Goal: Task Accomplishment & Management: Manage account settings

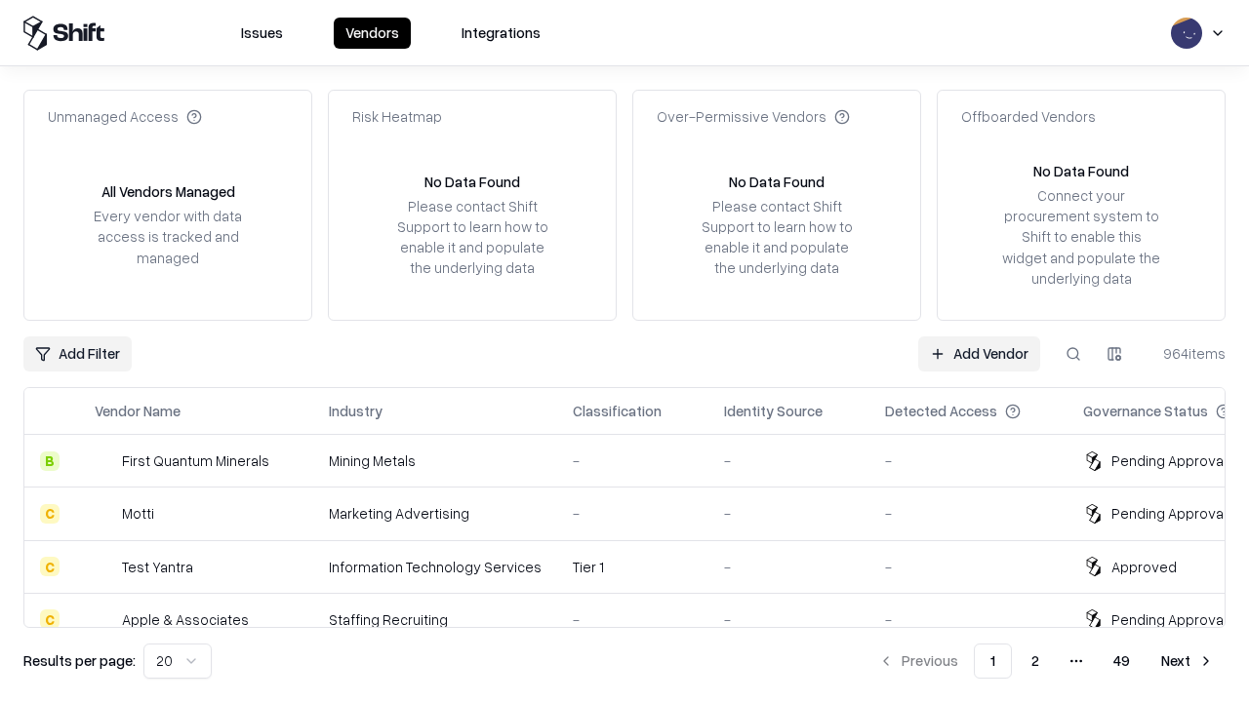
click at [979, 353] on link "Add Vendor" at bounding box center [979, 354] width 122 height 35
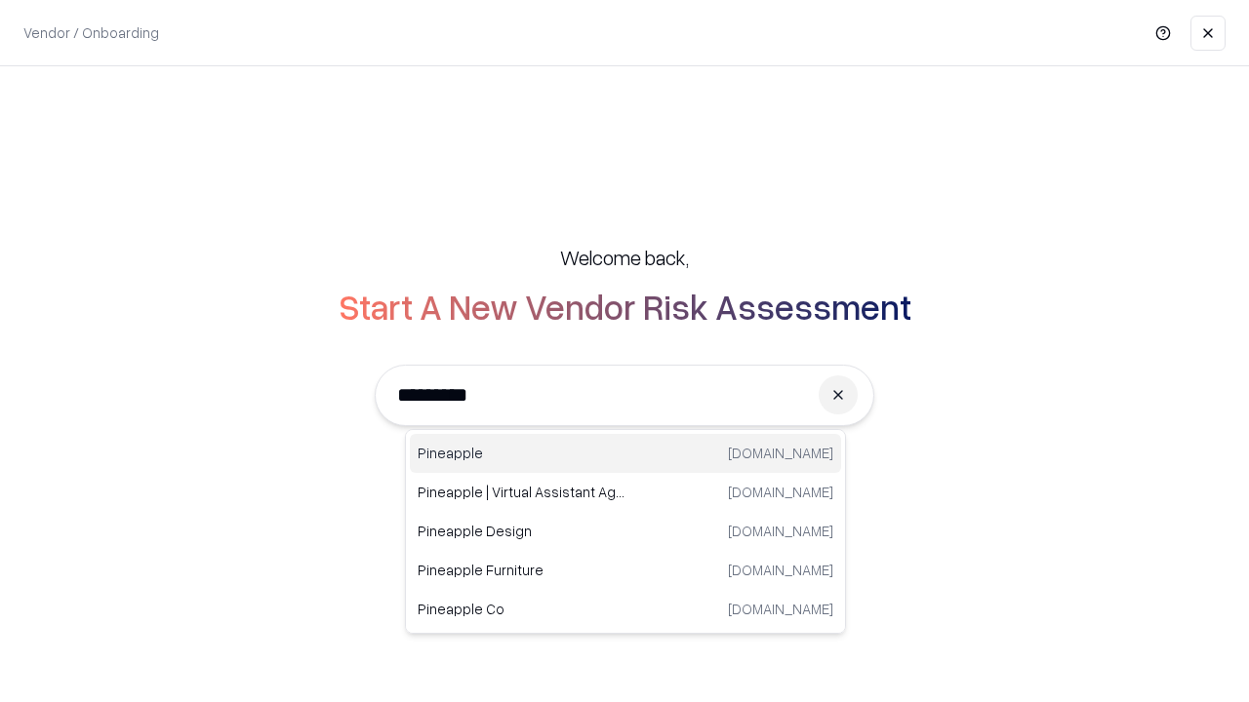
click at [625, 454] on div "Pineapple [DOMAIN_NAME]" at bounding box center [625, 453] width 431 height 39
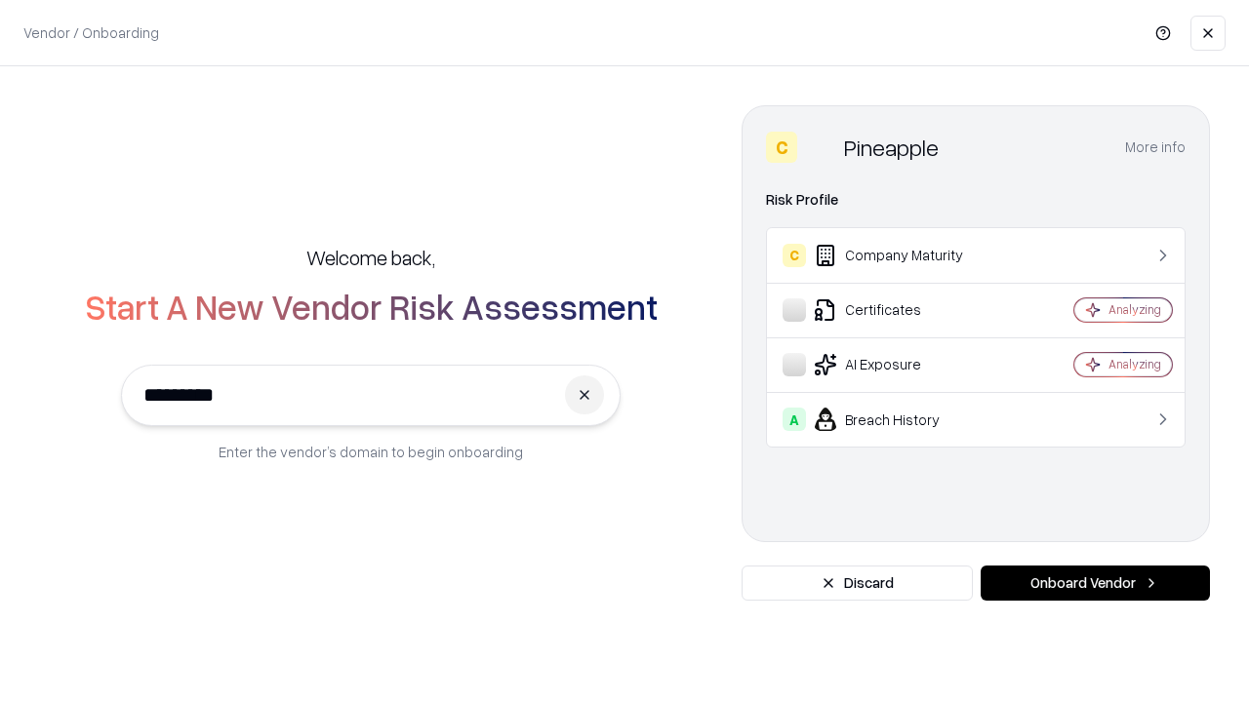
type input "*********"
click at [1095, 583] on button "Onboard Vendor" at bounding box center [1095, 583] width 229 height 35
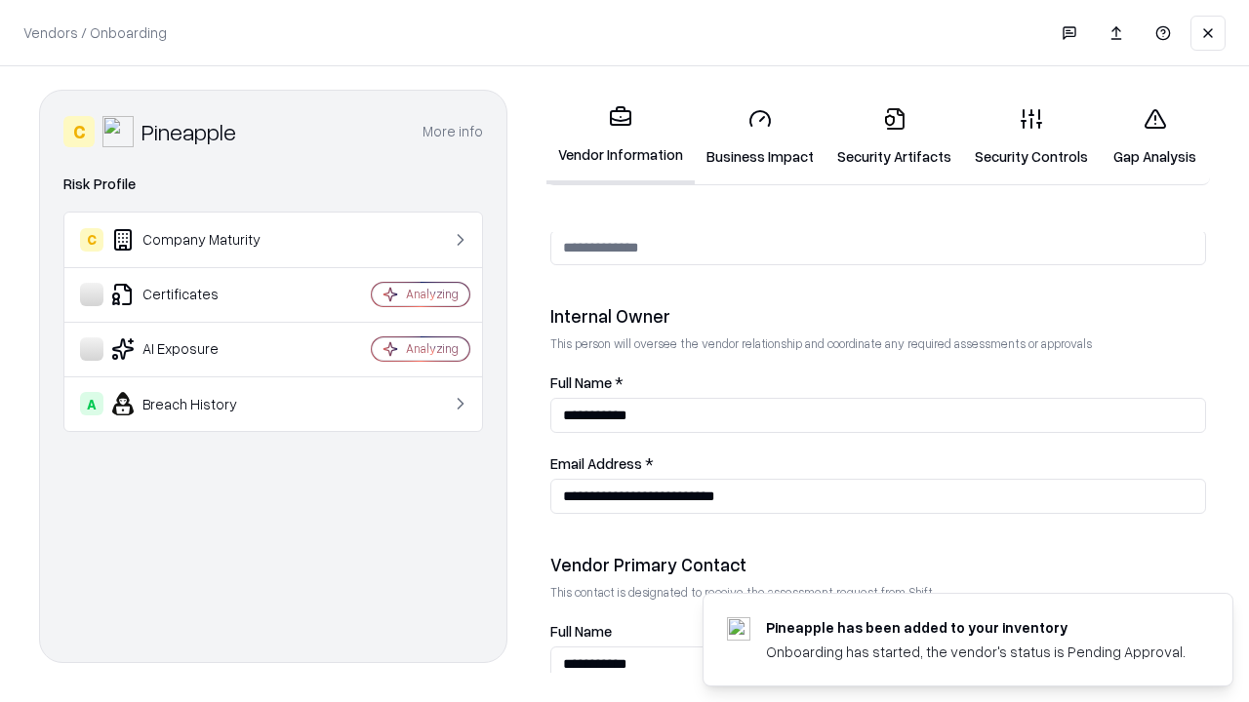
scroll to position [1011, 0]
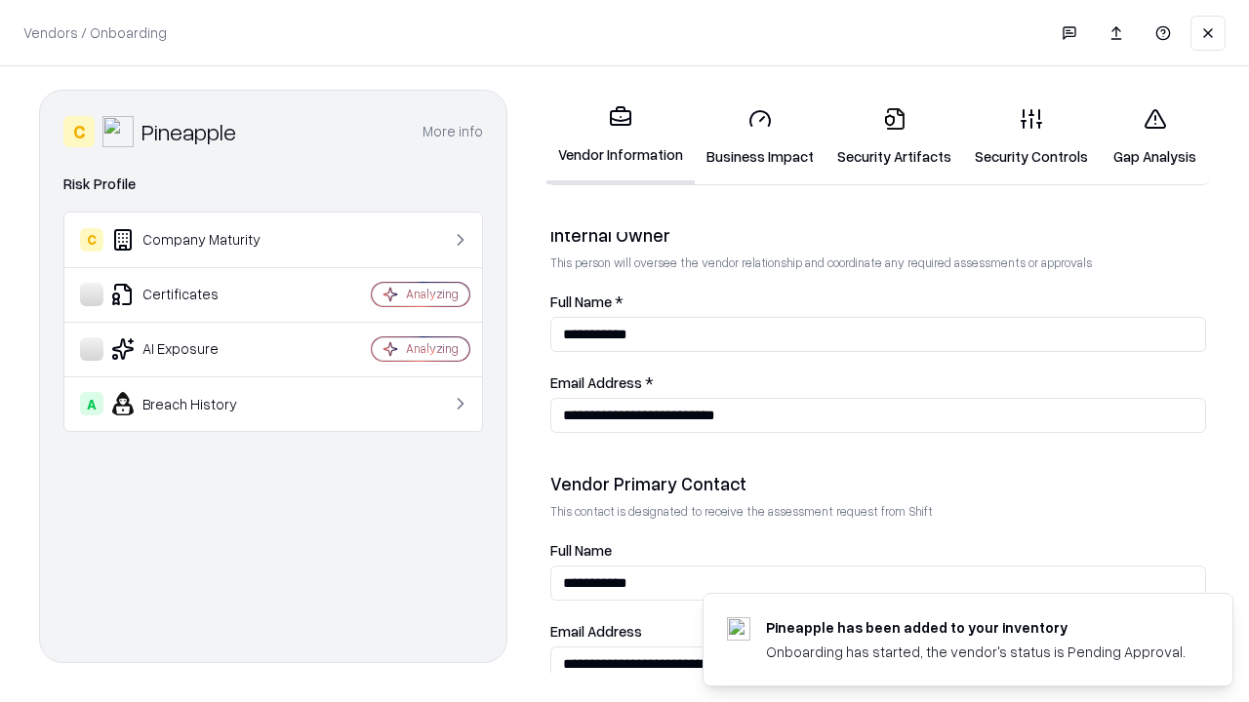
click at [894, 137] on link "Security Artifacts" at bounding box center [894, 137] width 138 height 91
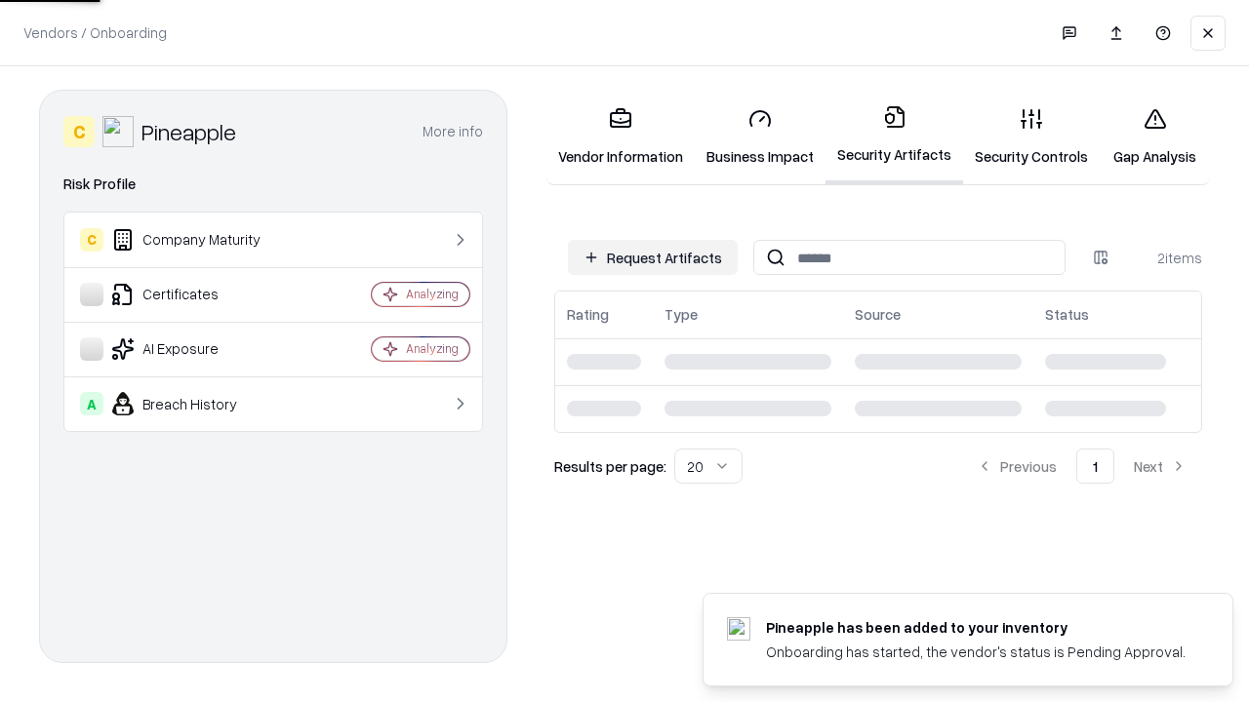
click at [653, 258] on button "Request Artifacts" at bounding box center [653, 257] width 170 height 35
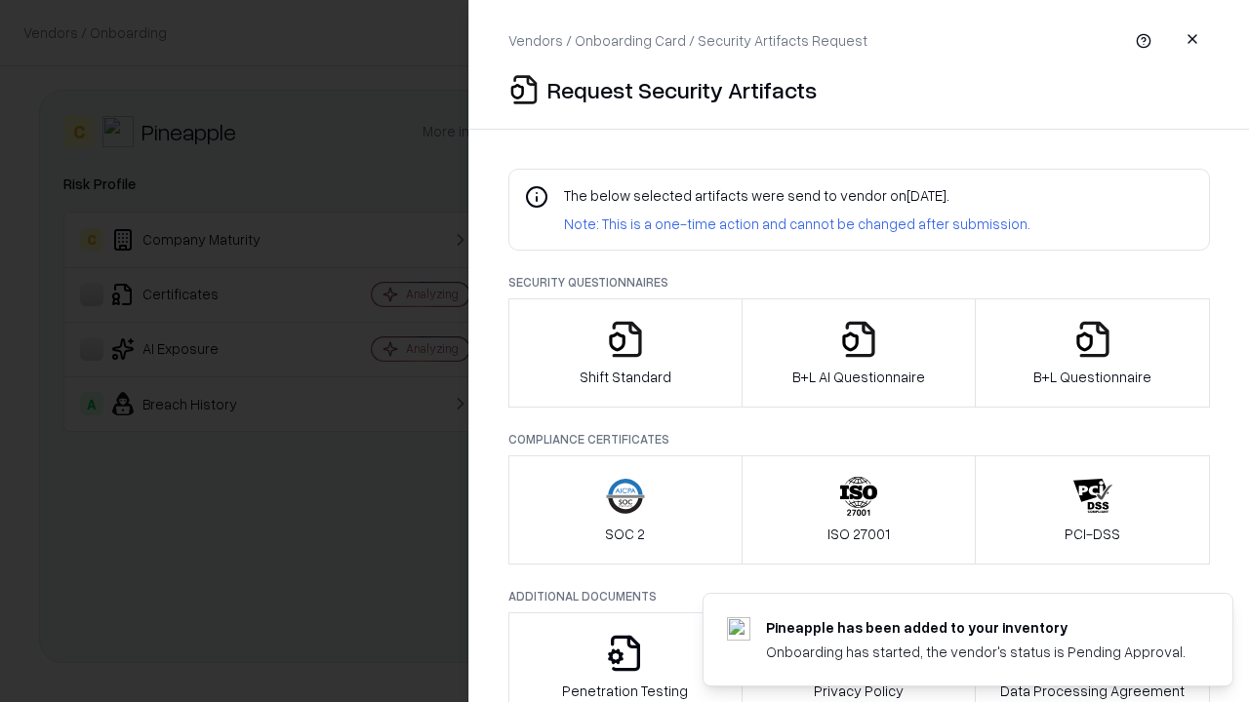
click at [1092, 353] on icon "button" at bounding box center [1092, 339] width 39 height 39
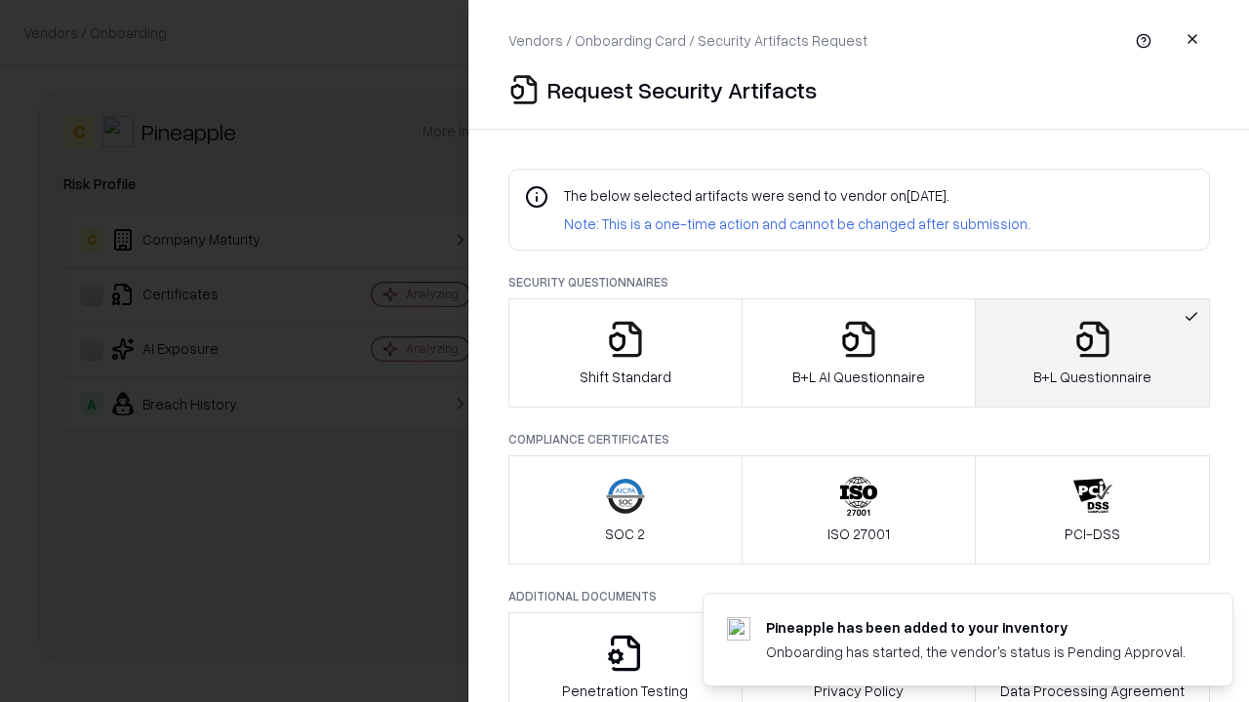
click at [858, 353] on icon "button" at bounding box center [858, 339] width 39 height 39
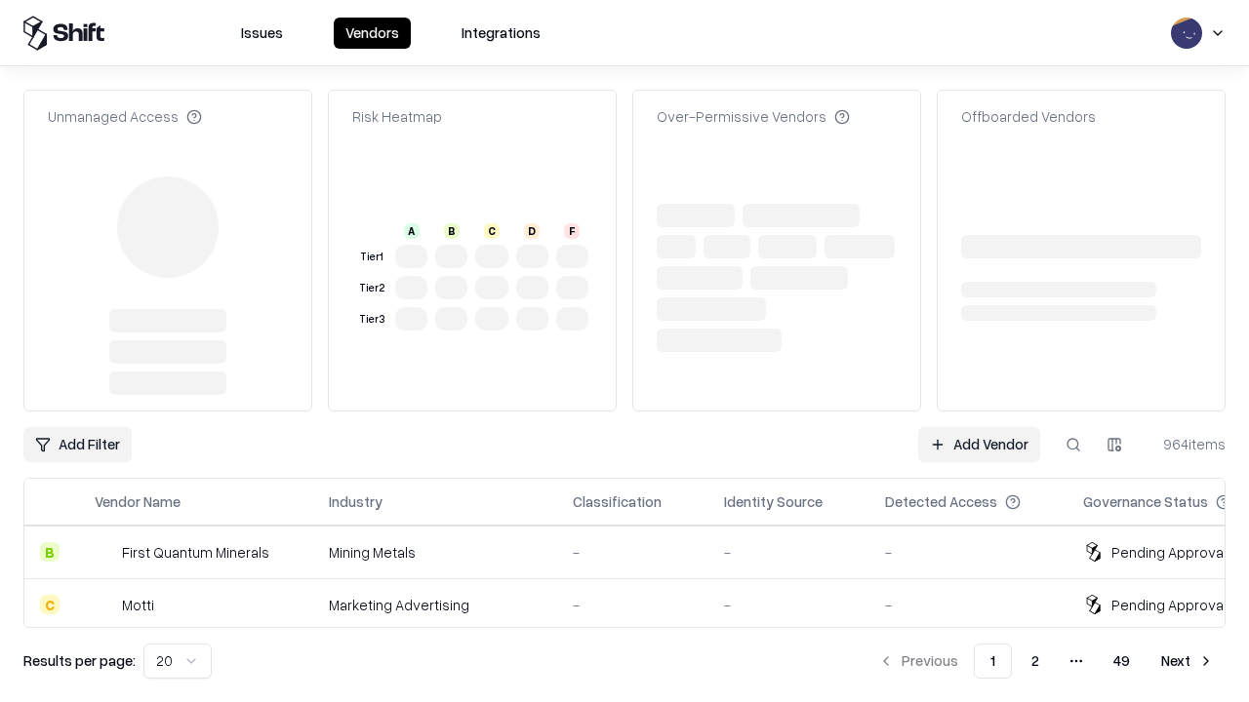
click at [979, 427] on link "Add Vendor" at bounding box center [979, 444] width 122 height 35
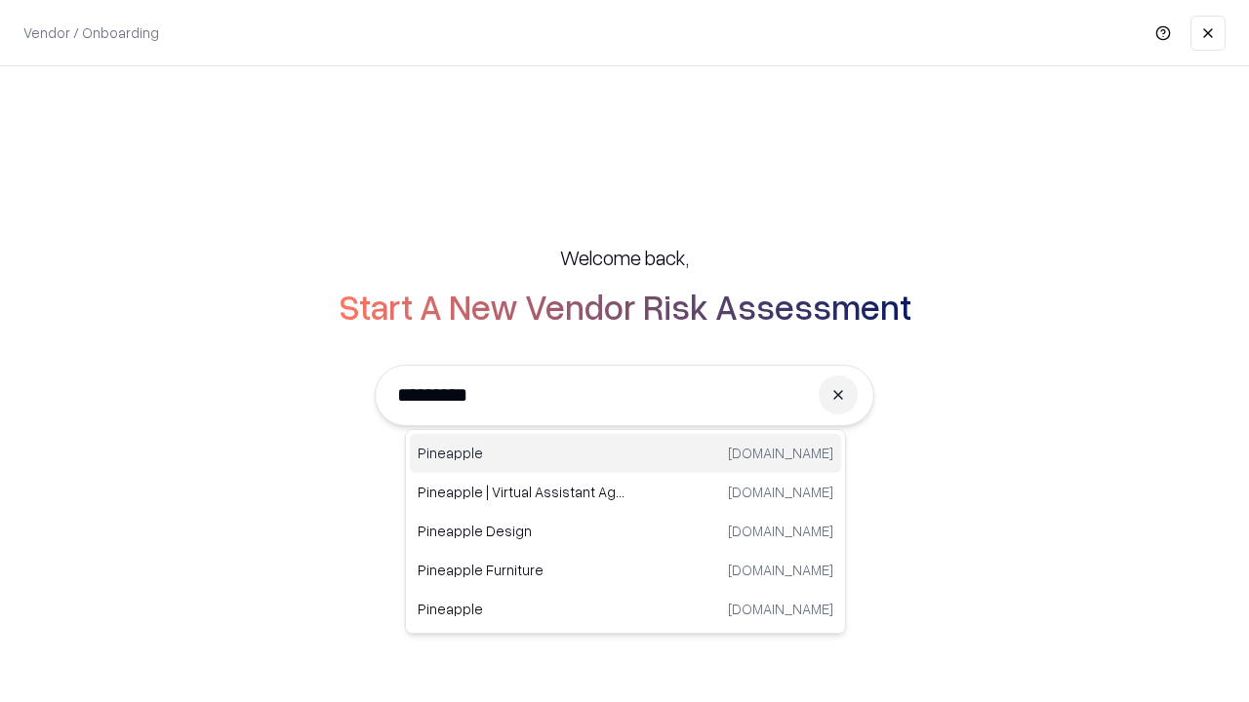
click at [625, 454] on div "Pineapple [DOMAIN_NAME]" at bounding box center [625, 453] width 431 height 39
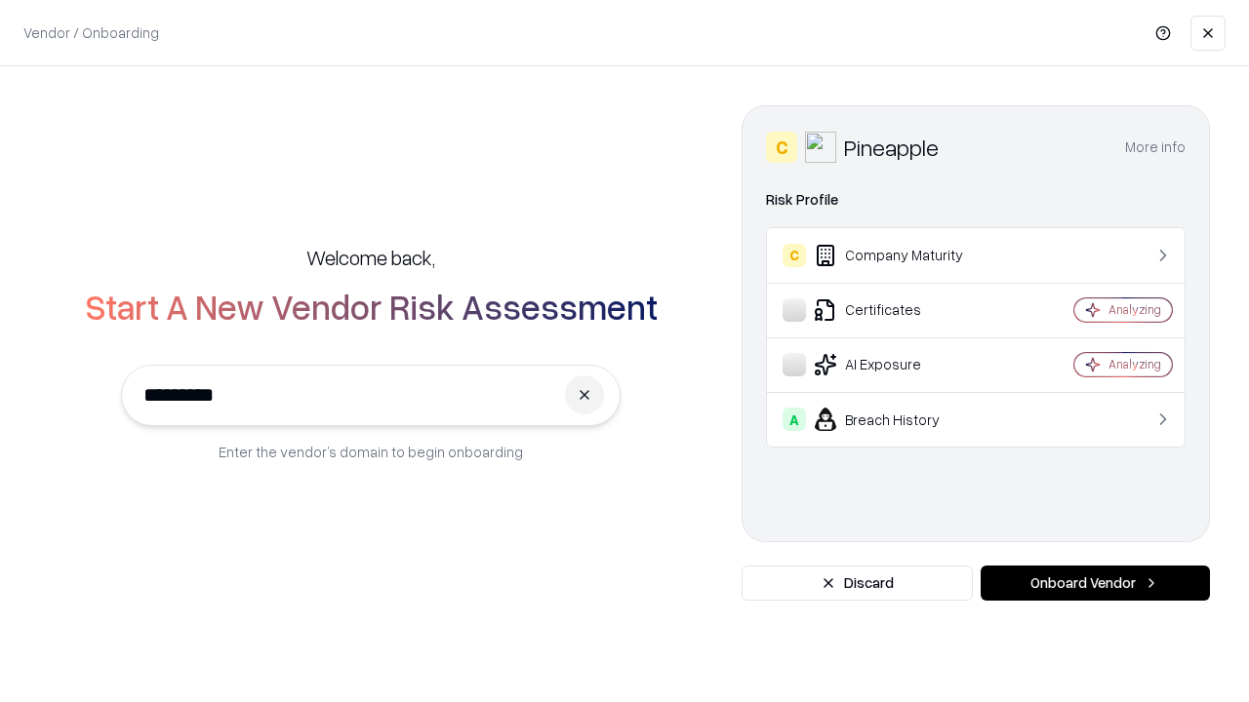
type input "*********"
click at [1095, 583] on button "Onboard Vendor" at bounding box center [1095, 583] width 229 height 35
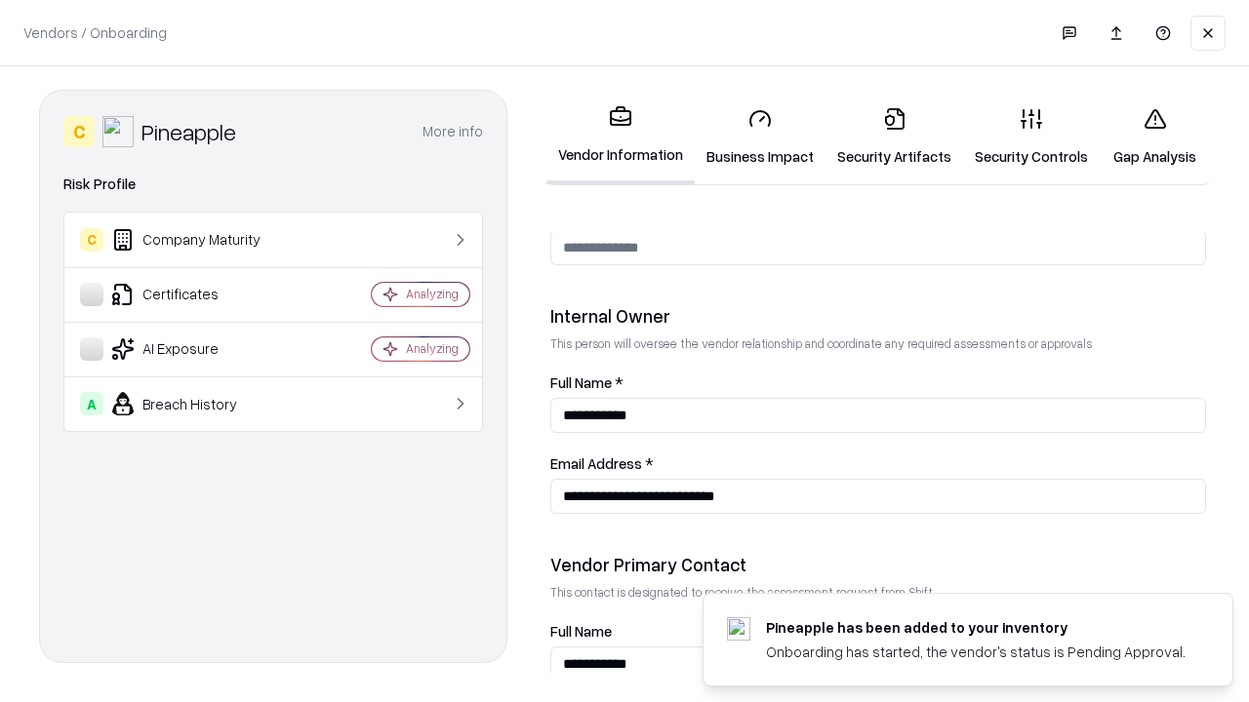
scroll to position [1011, 0]
